Goal: Task Accomplishment & Management: Manage account settings

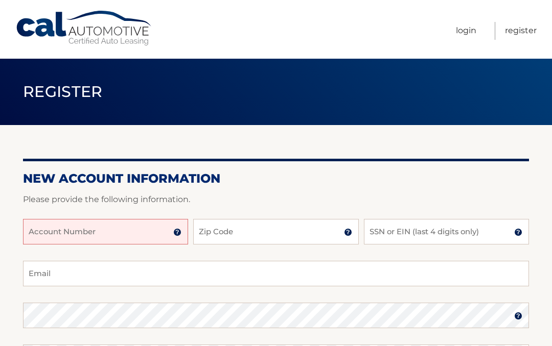
click at [143, 237] on input "Account Number" at bounding box center [105, 232] width 165 height 26
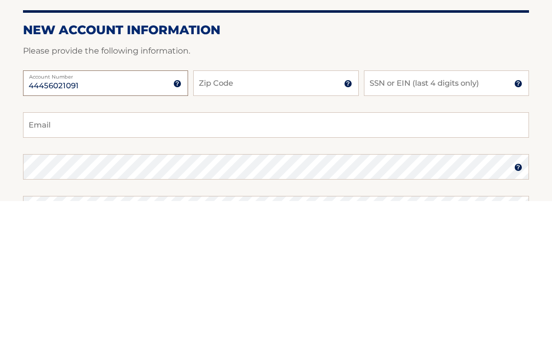
type input "44456021091"
click at [293, 219] on input "Zip Code" at bounding box center [275, 232] width 165 height 26
type input "11423"
click at [497, 219] on input "SSN or EIN (last 4 digits only)" at bounding box center [446, 232] width 165 height 26
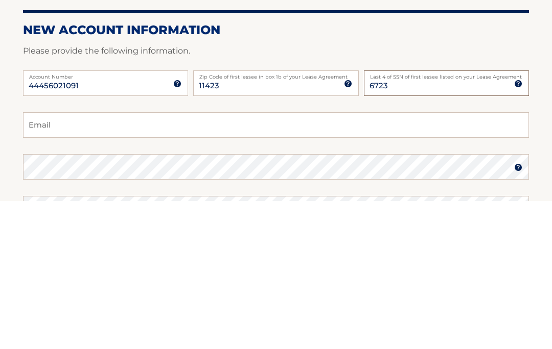
type input "6723"
click at [181, 261] on input "Email" at bounding box center [276, 274] width 506 height 26
type input "[EMAIL_ADDRESS][DOMAIN_NAME]"
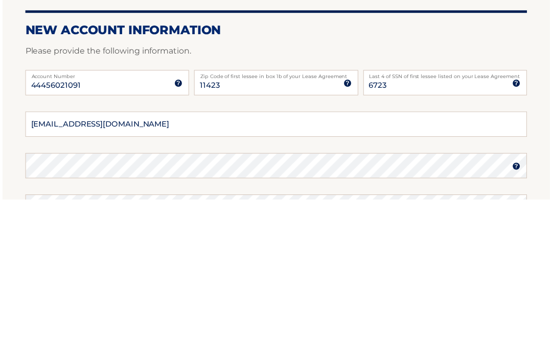
scroll to position [149, 0]
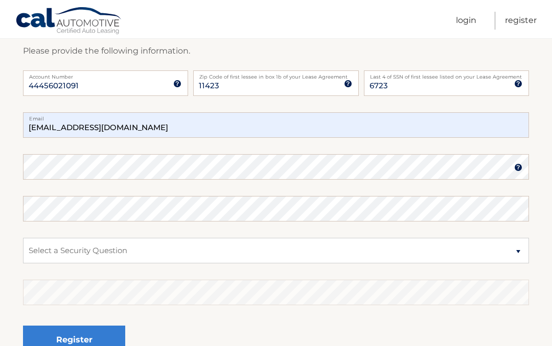
click at [524, 25] on link "Register" at bounding box center [521, 21] width 32 height 18
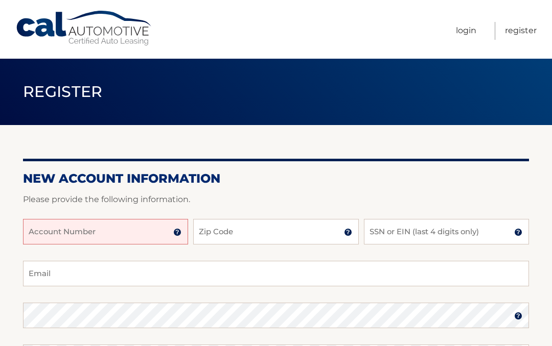
click at [130, 241] on input "Account Number" at bounding box center [105, 232] width 165 height 26
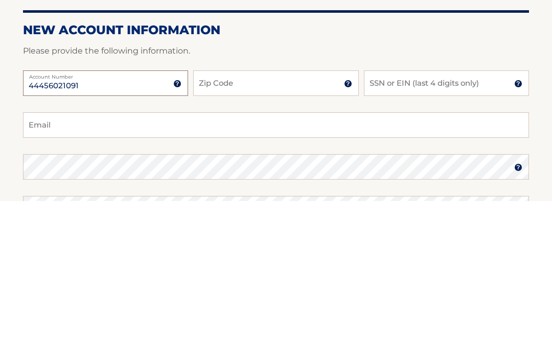
type input "44456021091"
click at [271, 219] on input "Zip Code" at bounding box center [275, 232] width 165 height 26
type input "11423"
click at [425, 219] on input "SSN or EIN (last 4 digits only)" at bounding box center [446, 232] width 165 height 26
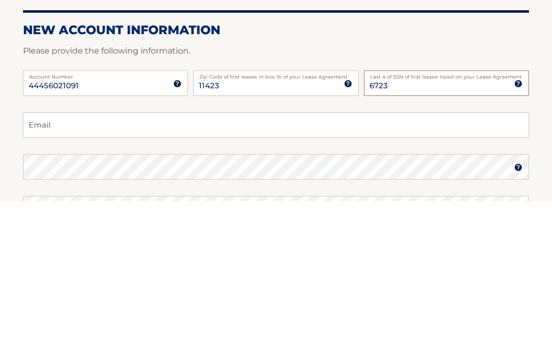
type input "6723"
click at [134, 261] on input "Email" at bounding box center [276, 274] width 506 height 26
type input "blanquita9@aol.com"
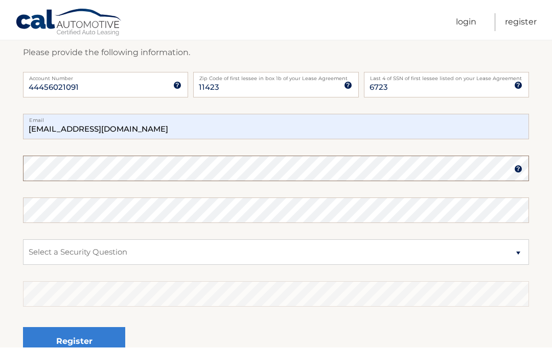
scroll to position [148, 0]
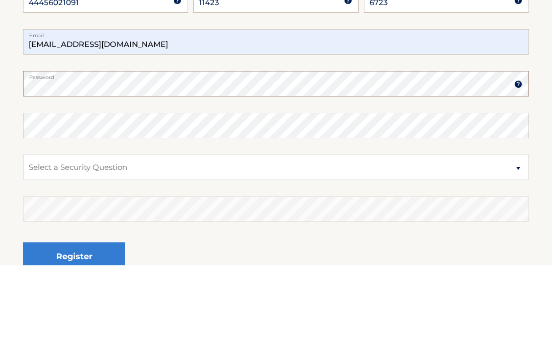
click at [516, 164] on img at bounding box center [518, 168] width 8 height 8
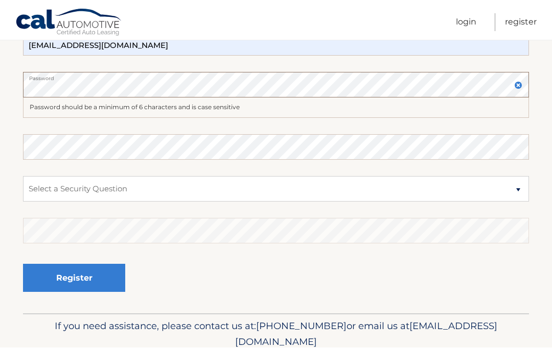
scroll to position [232, 0]
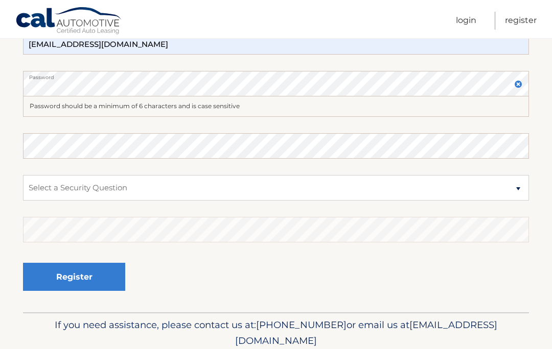
click at [514, 83] on img at bounding box center [518, 84] width 8 height 8
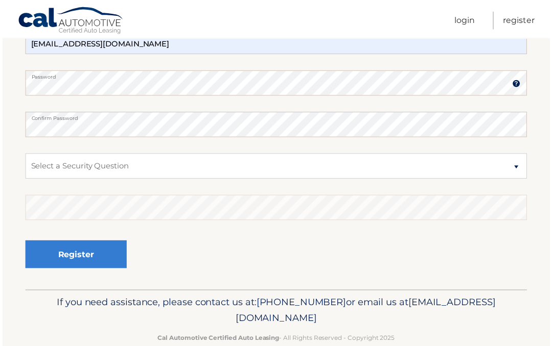
scroll to position [232, 0]
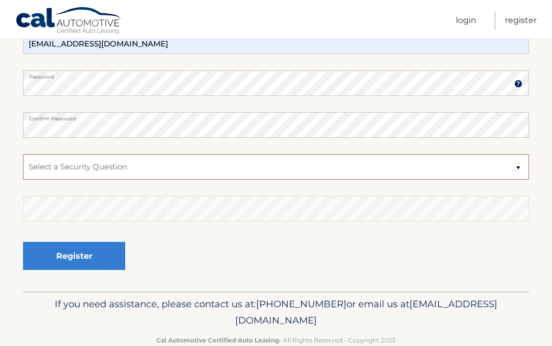
click at [53, 169] on select "Select a Security Question What was the name of your elementary school? What is…" at bounding box center [276, 167] width 506 height 26
select select "2"
click at [37, 170] on select "Select a Security Question What was the name of your elementary school? What is…" at bounding box center [276, 167] width 506 height 26
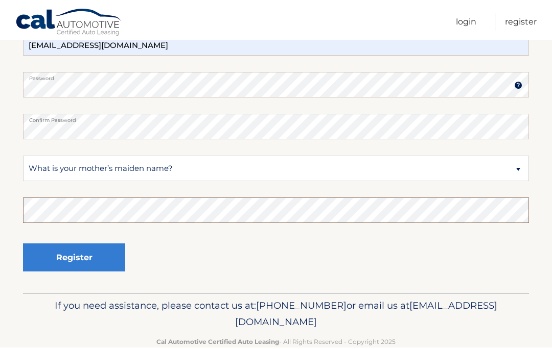
scroll to position [232, 0]
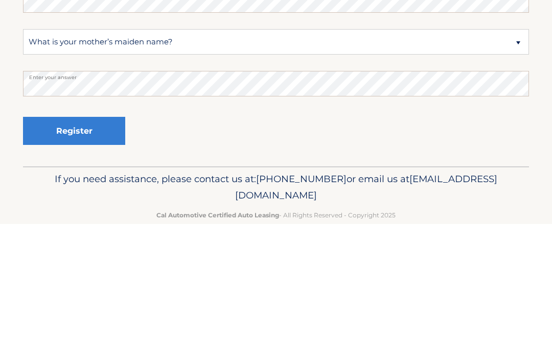
click at [67, 243] on button "Register" at bounding box center [74, 257] width 102 height 28
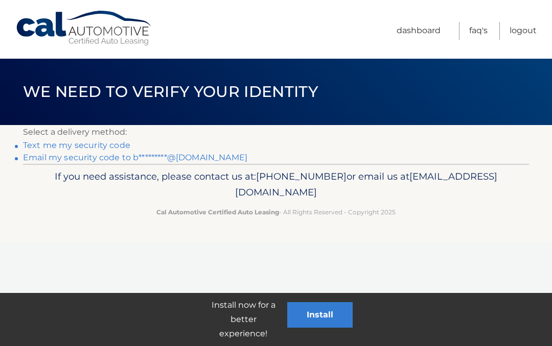
click at [322, 320] on button "Install" at bounding box center [319, 315] width 65 height 26
click at [321, 320] on button "Install" at bounding box center [319, 315] width 65 height 26
click at [426, 36] on link "Dashboard" at bounding box center [418, 31] width 44 height 18
click at [520, 36] on link "Logout" at bounding box center [522, 31] width 27 height 18
click at [427, 36] on link "Dashboard" at bounding box center [418, 31] width 44 height 18
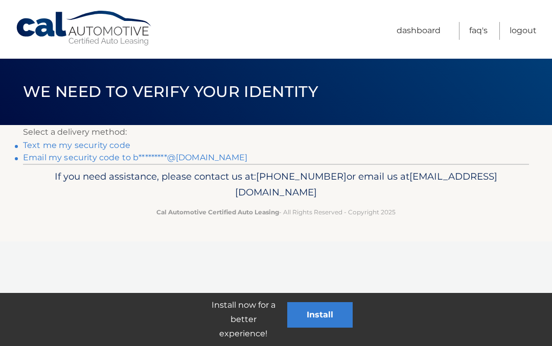
click at [322, 319] on button "Install" at bounding box center [319, 315] width 65 height 26
click at [332, 320] on button "Install" at bounding box center [319, 315] width 65 height 26
click at [116, 150] on link "Text me my security code" at bounding box center [76, 145] width 107 height 10
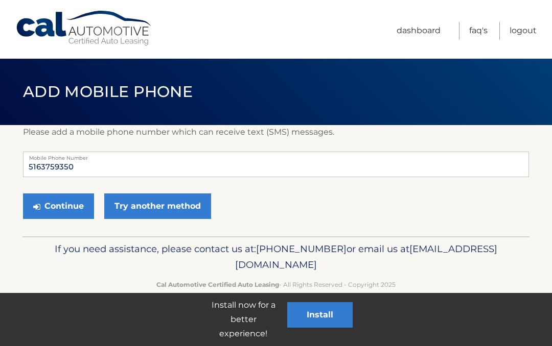
click at [101, 152] on label "Mobile Phone Number" at bounding box center [276, 156] width 506 height 8
click at [72, 216] on button "Continue" at bounding box center [58, 207] width 71 height 26
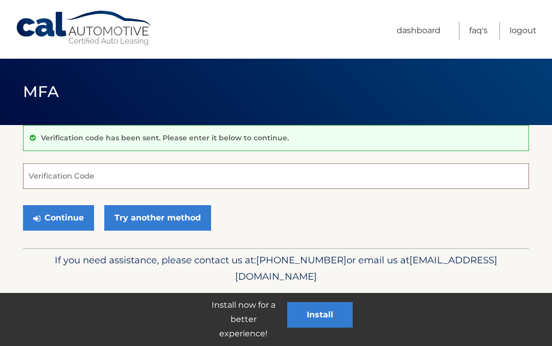
click at [61, 180] on input "Verification Code" at bounding box center [276, 176] width 506 height 26
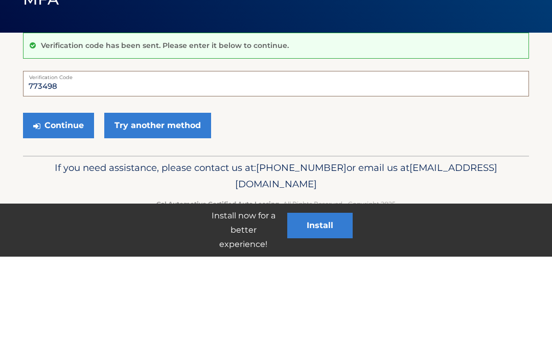
type input "773498"
click at [58, 205] on button "Continue" at bounding box center [58, 218] width 71 height 26
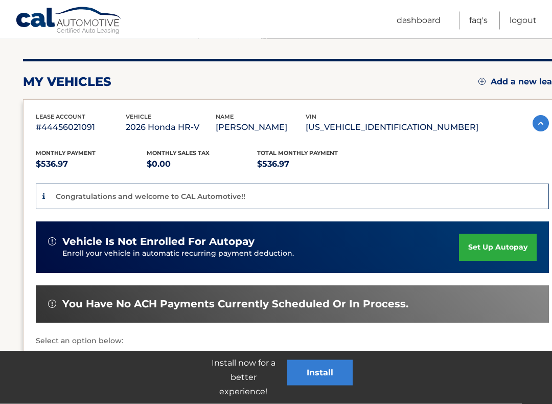
scroll to position [112, 0]
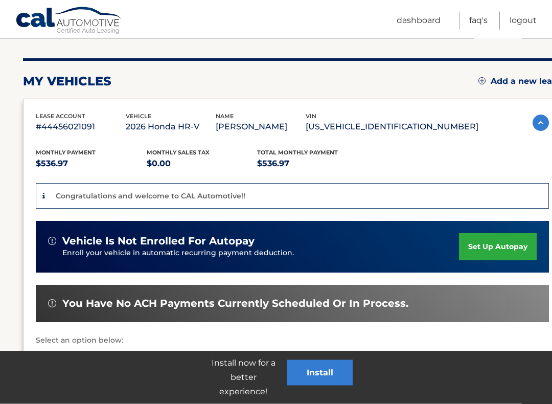
click at [506, 243] on link "set up autopay" at bounding box center [498, 246] width 78 height 27
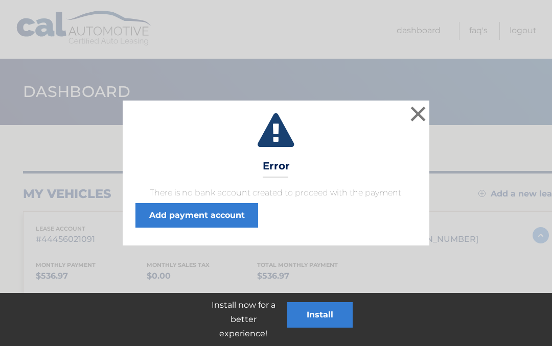
click at [419, 115] on button "×" at bounding box center [418, 114] width 20 height 20
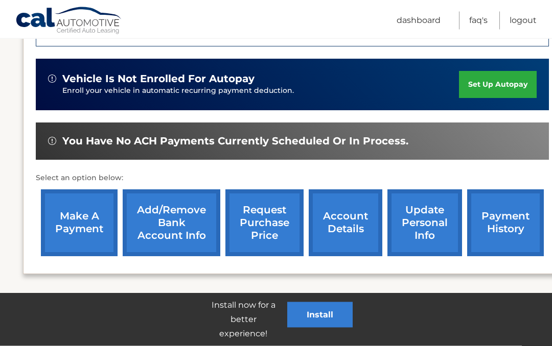
scroll to position [277, 0]
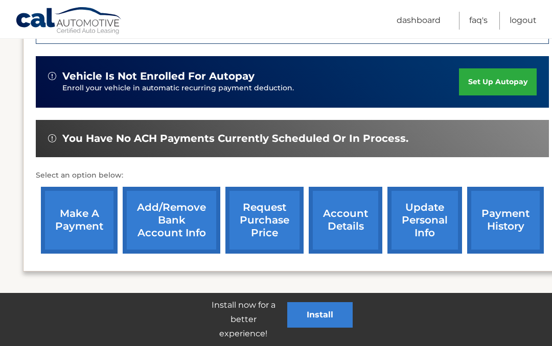
click at [167, 221] on link "Add/Remove bank account info" at bounding box center [172, 220] width 98 height 67
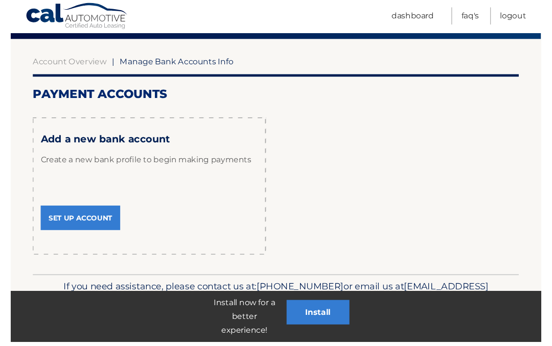
scroll to position [101, 0]
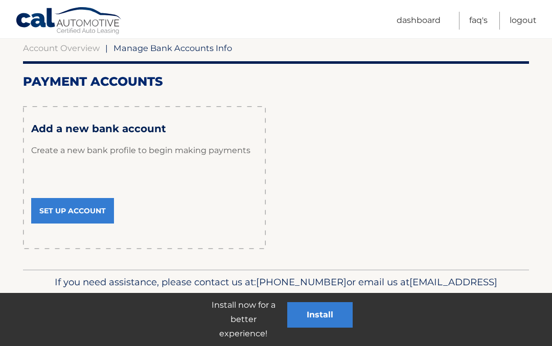
click at [78, 216] on link "Set Up Account" at bounding box center [72, 211] width 83 height 26
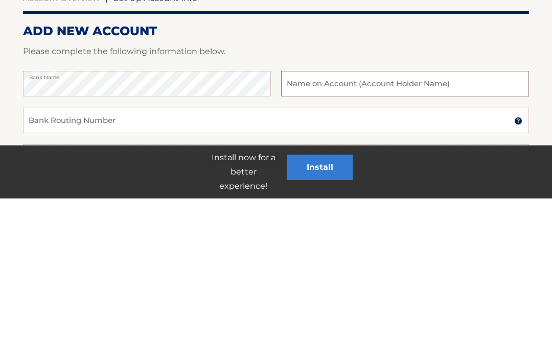
click at [319, 222] on input "text" at bounding box center [405, 235] width 248 height 26
type input "Isabel Montalvo"
click at [75, 258] on input "Bank Routing Number" at bounding box center [276, 271] width 506 height 26
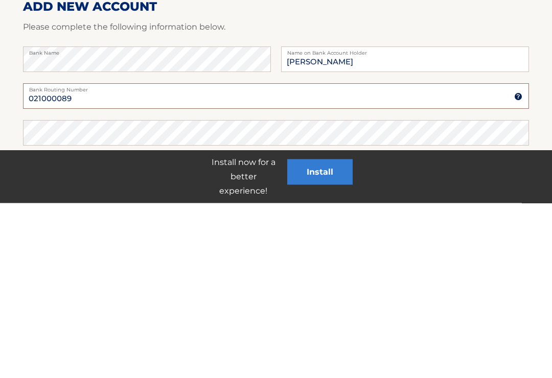
type input "021000089"
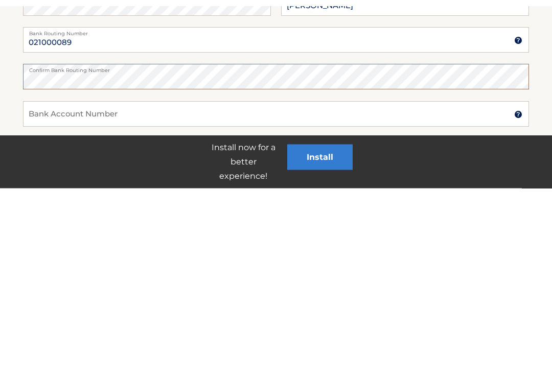
scroll to position [54, 0]
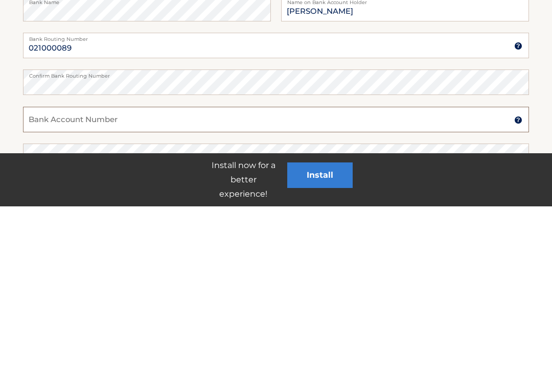
click at [65, 278] on input "Bank Account Number" at bounding box center [276, 291] width 506 height 26
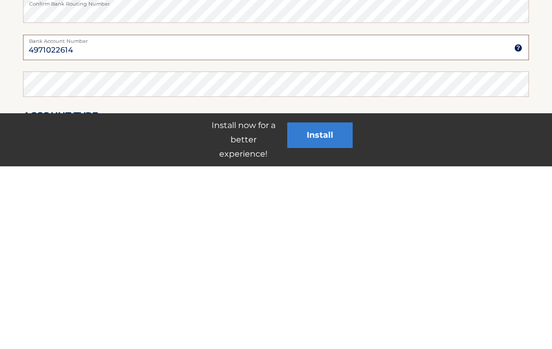
scroll to position [119, 0]
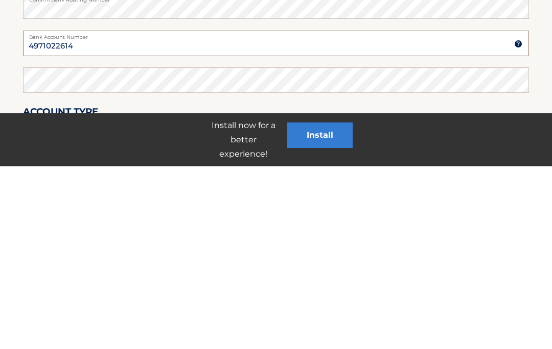
type input "4971022614"
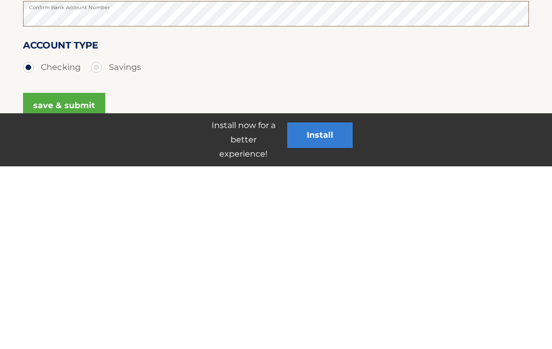
scroll to position [188, 0]
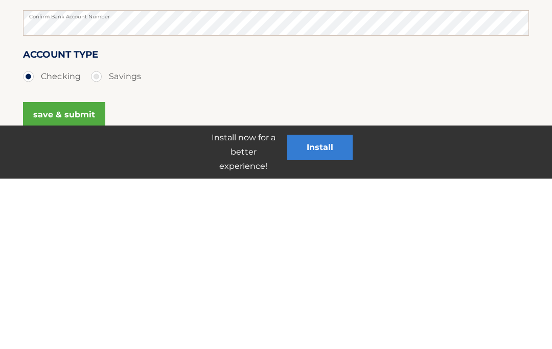
click at [67, 273] on button "save & submit" at bounding box center [64, 286] width 82 height 26
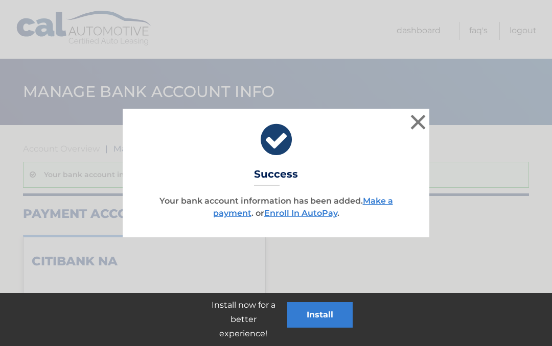
click at [322, 214] on link "Enroll In AutoPay" at bounding box center [300, 213] width 73 height 10
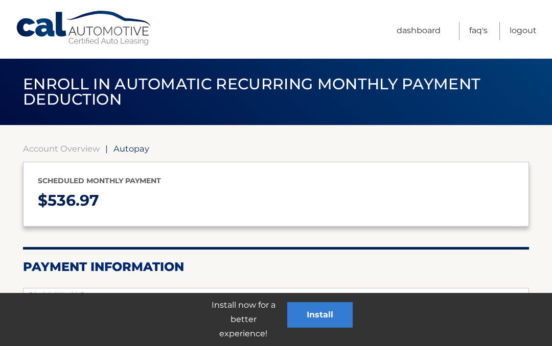
select select "YTgwZWRmYmEtMzQwOC00NDNkLWI1NzAtMzA5MzVmYTQyOGNi"
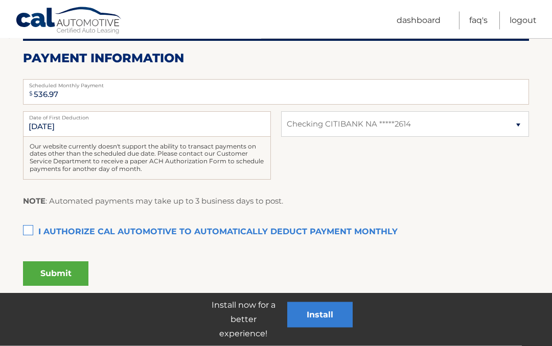
scroll to position [209, 0]
click at [30, 227] on label "I authorize cal automotive to automatically deduct payment monthly This checkbo…" at bounding box center [276, 232] width 506 height 20
click at [0, 0] on input "I authorize cal automotive to automatically deduct payment monthly This checkbo…" at bounding box center [0, 0] width 0 height 0
click at [56, 276] on button "Submit" at bounding box center [55, 274] width 65 height 25
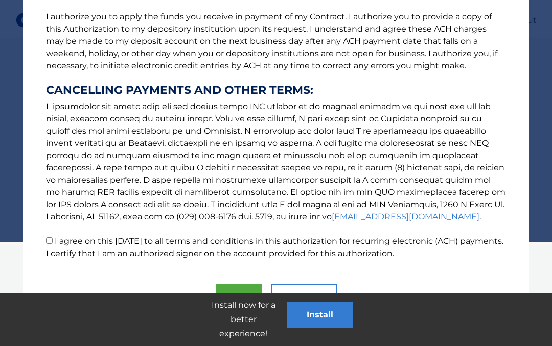
scroll to position [345, 0]
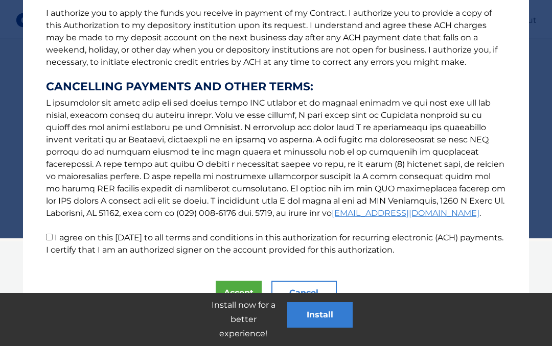
click at [237, 286] on button "Accept" at bounding box center [239, 293] width 46 height 25
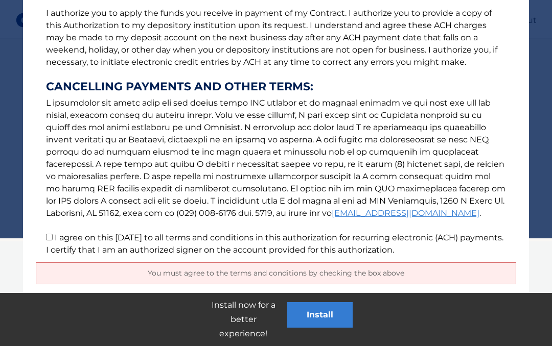
scroll to position [369, 0]
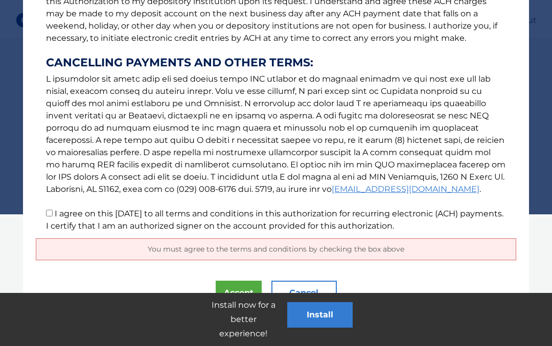
click at [52, 217] on input "I agree on this [DATE] to all terms and conditions in this authorization for re…" at bounding box center [49, 213] width 7 height 7
checkbox input "true"
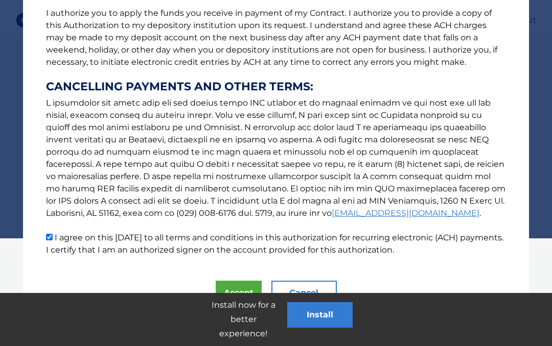
click at [242, 287] on button "Accept" at bounding box center [239, 293] width 46 height 25
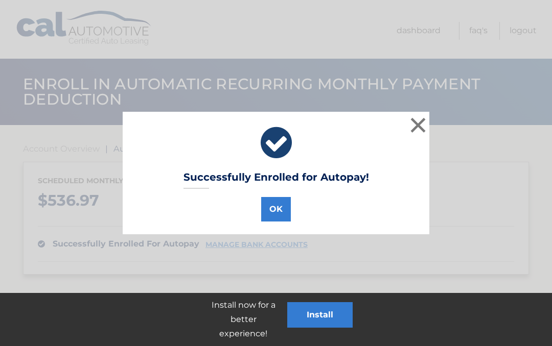
click at [279, 212] on button "OK" at bounding box center [276, 209] width 30 height 25
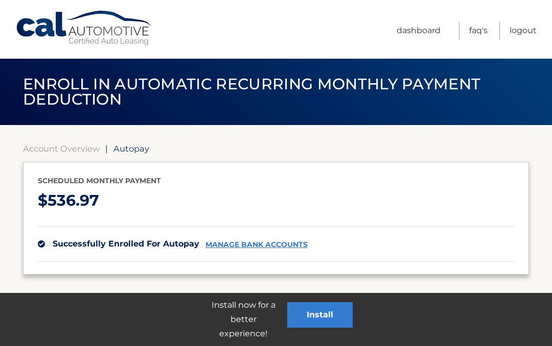
click at [526, 33] on link "Logout" at bounding box center [522, 31] width 27 height 18
